Goal: Task Accomplishment & Management: Manage account settings

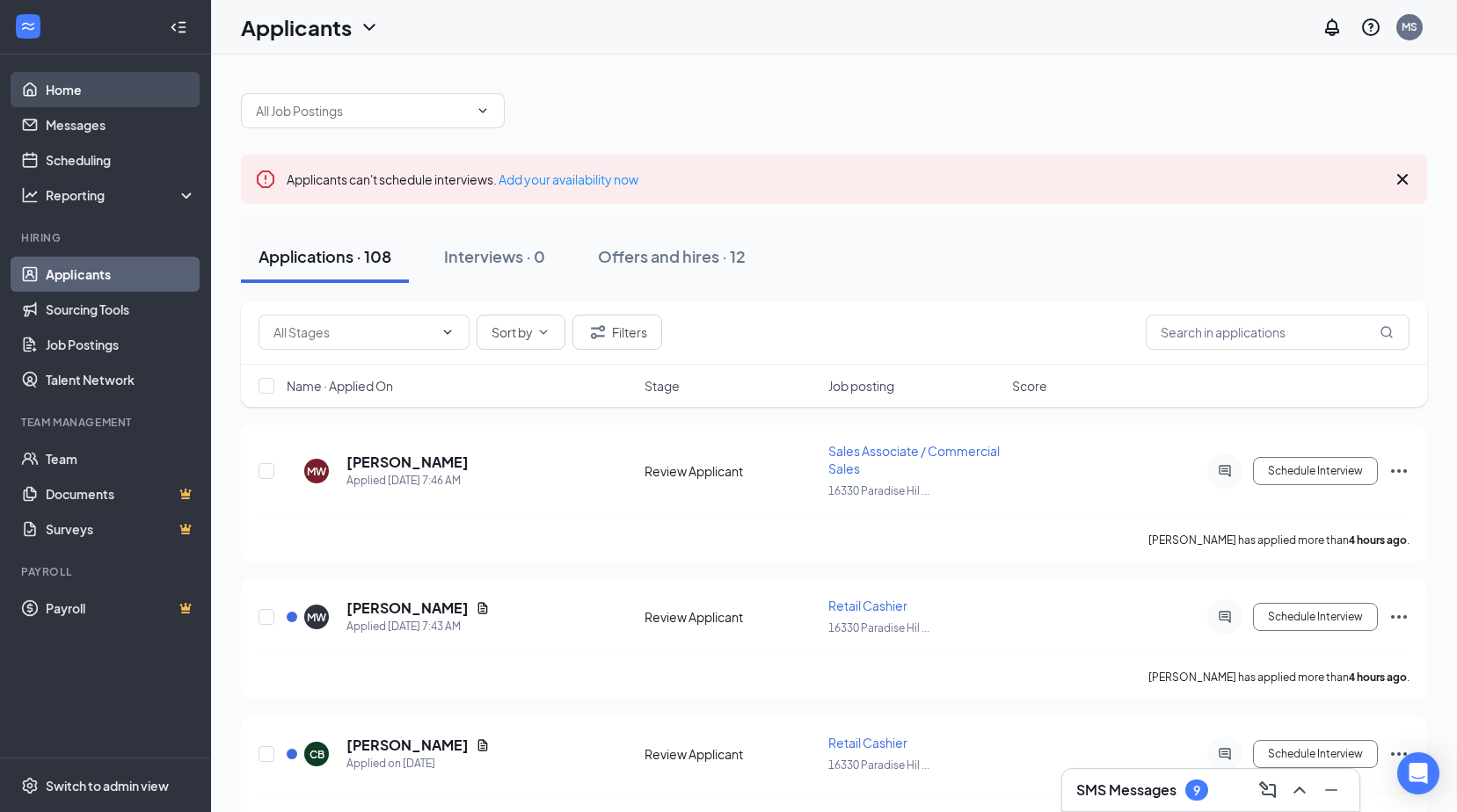
click at [70, 89] on link "Home" at bounding box center [121, 90] width 150 height 35
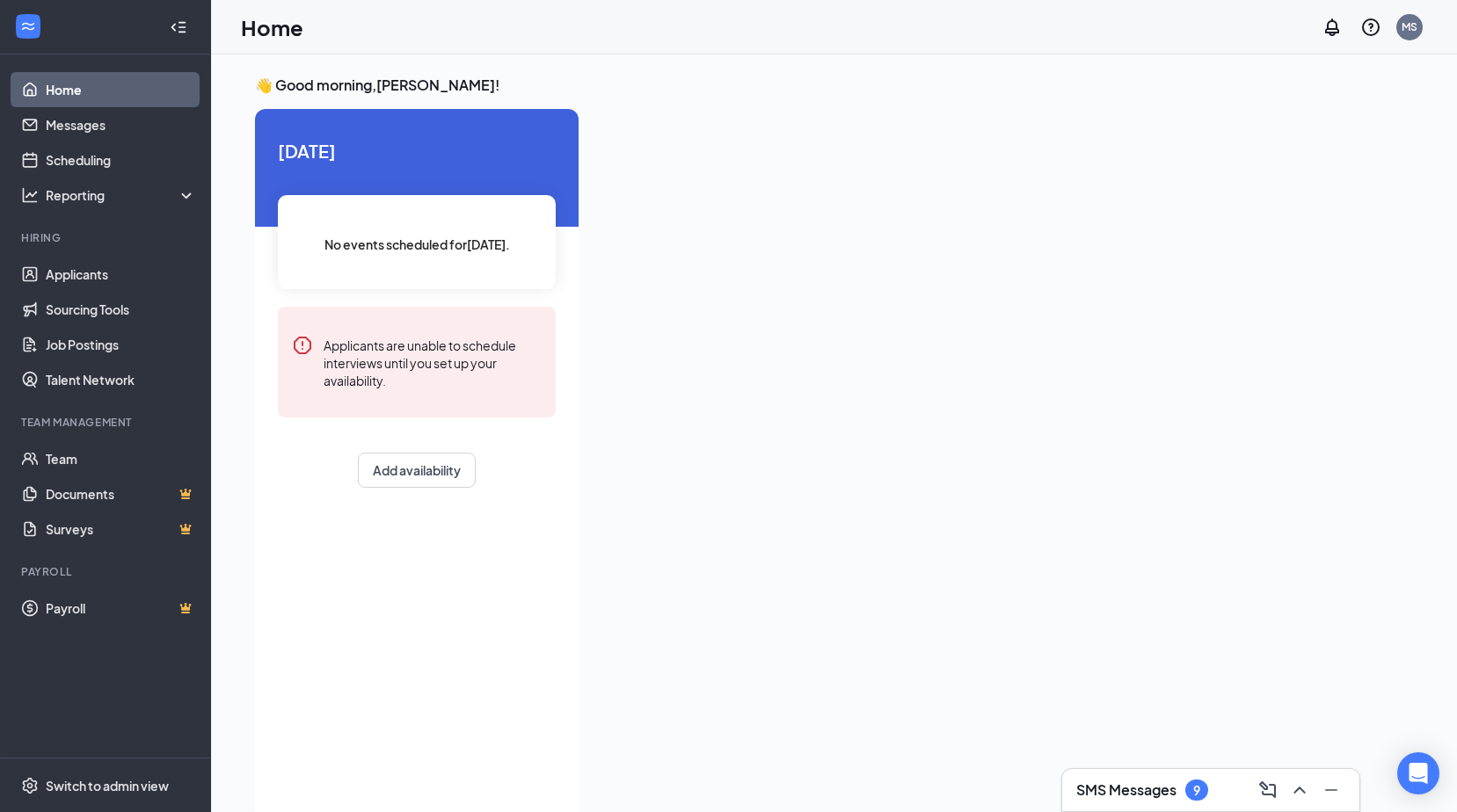
click at [72, 89] on link "Home" at bounding box center [121, 90] width 150 height 35
click at [70, 274] on link "Applicants" at bounding box center [121, 274] width 150 height 35
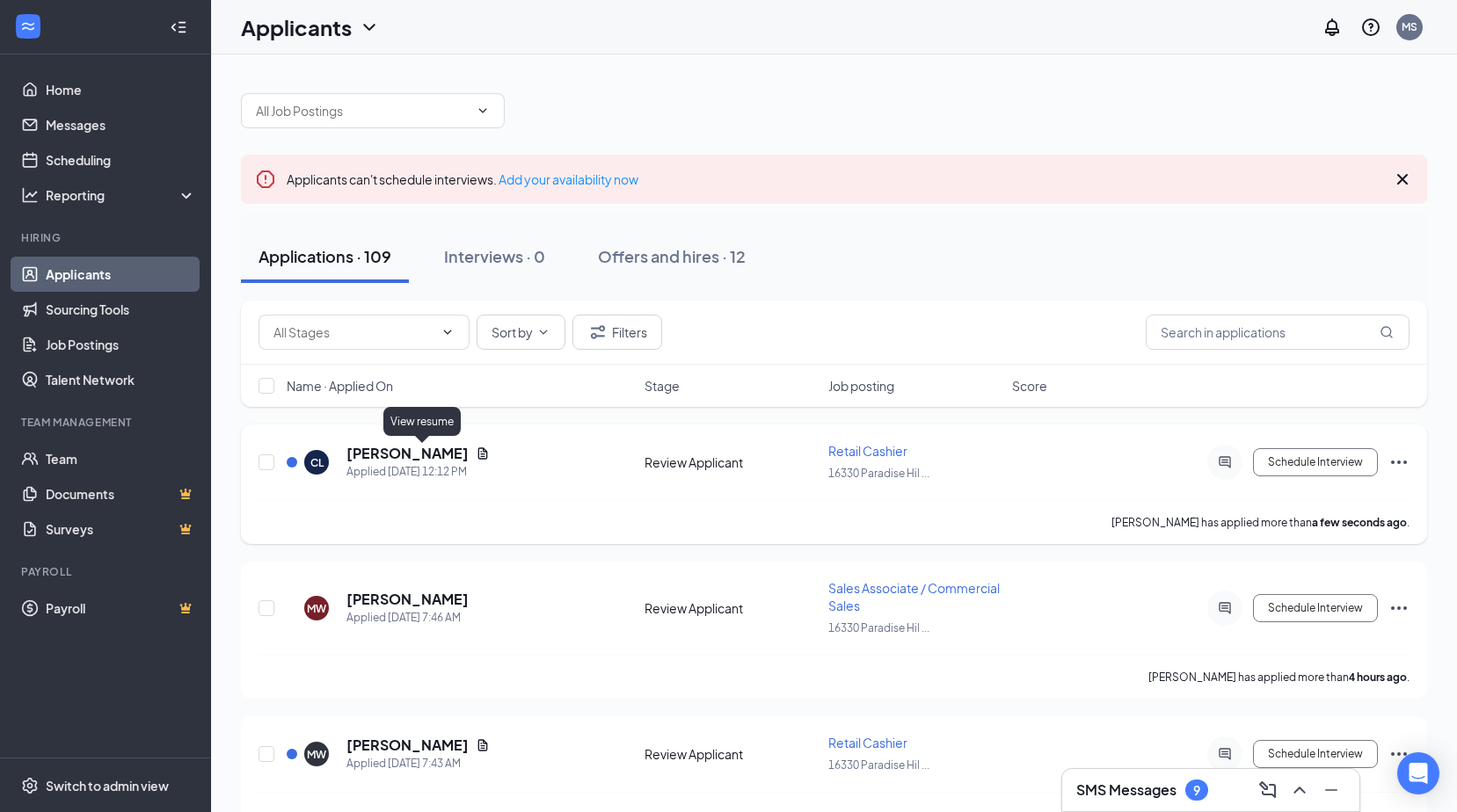
click at [476, 451] on icon "Document" at bounding box center [482, 453] width 14 height 14
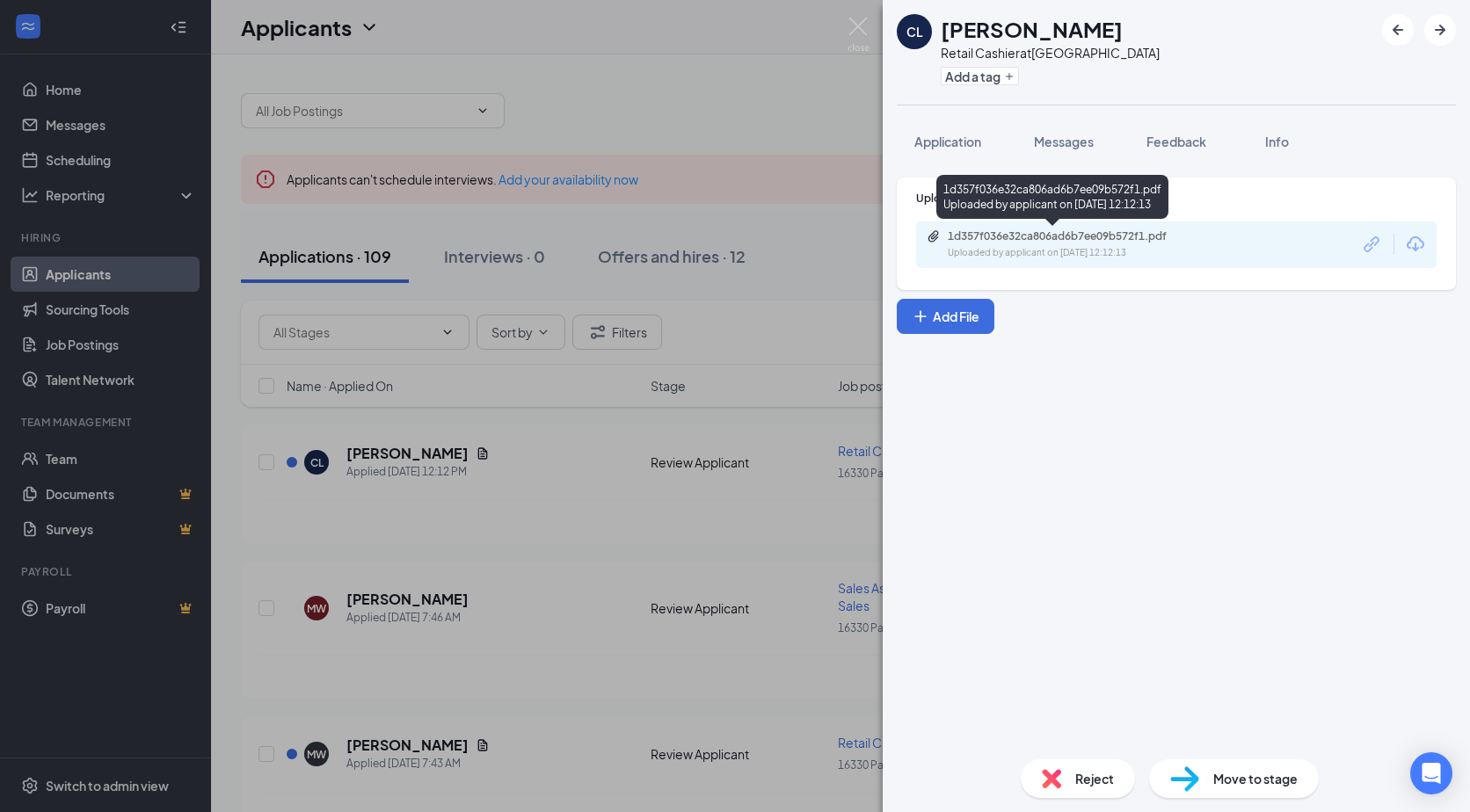
click at [1067, 242] on div "1d357f036e32ca806ad6b7ee09b572f1.pdf" at bounding box center [1070, 236] width 246 height 14
